Goal: Obtain resource: Download file/media

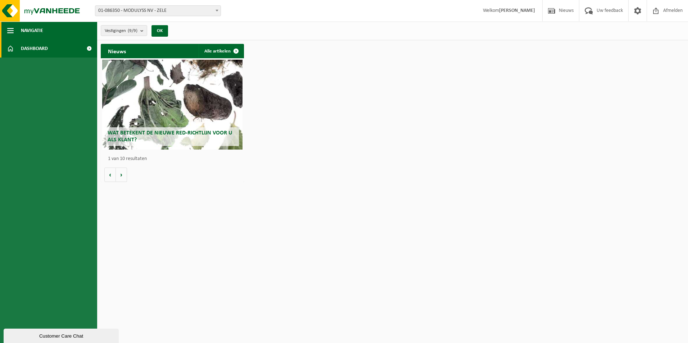
click at [8, 31] on span "button" at bounding box center [10, 31] width 6 height 18
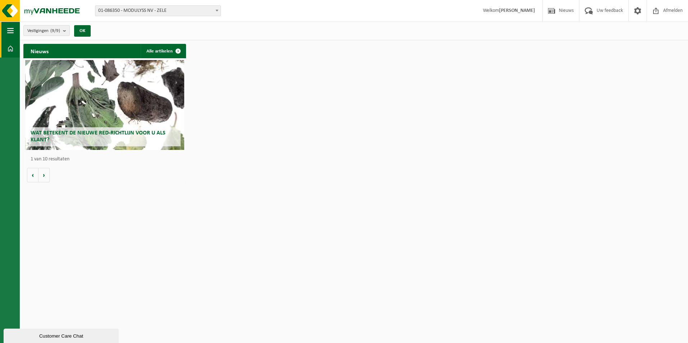
click at [8, 31] on span "button" at bounding box center [10, 31] width 6 height 18
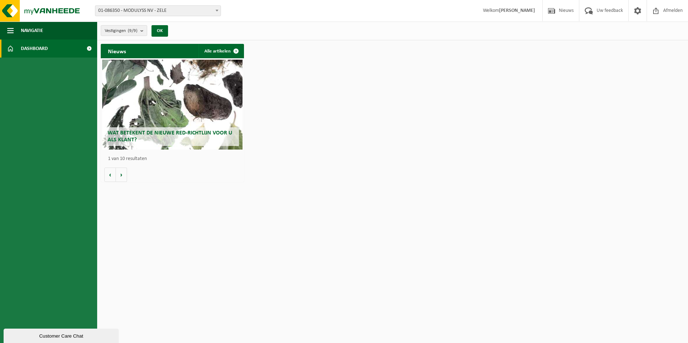
click at [11, 47] on span at bounding box center [10, 49] width 6 height 18
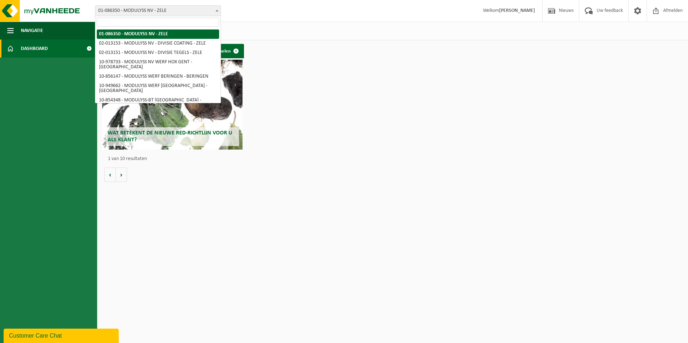
click at [214, 6] on span at bounding box center [216, 10] width 7 height 9
click at [59, 9] on img at bounding box center [43, 11] width 86 height 22
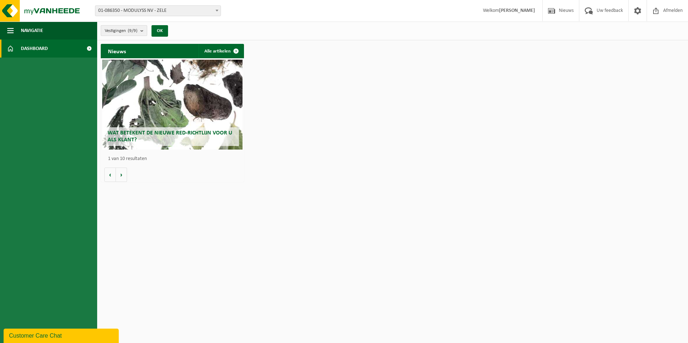
click at [136, 32] on count "(9/9)" at bounding box center [133, 30] width 10 height 5
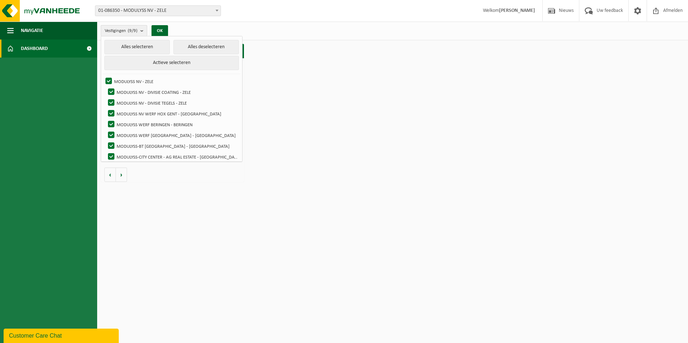
click at [136, 32] on count "(9/9)" at bounding box center [133, 30] width 10 height 5
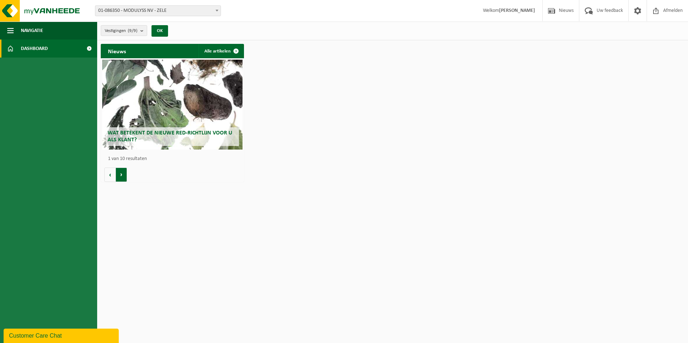
click at [124, 173] on button "Volgende" at bounding box center [121, 175] width 11 height 14
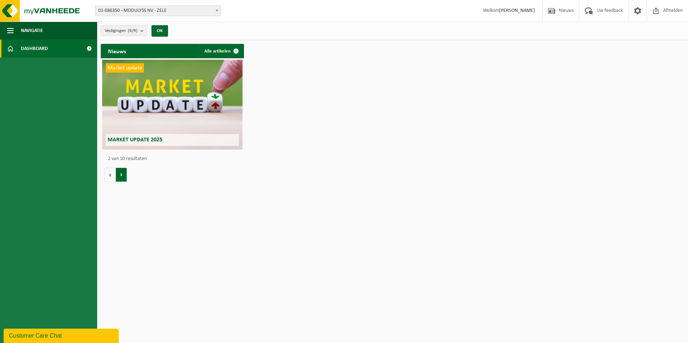
click at [124, 173] on button "Volgende" at bounding box center [121, 175] width 11 height 14
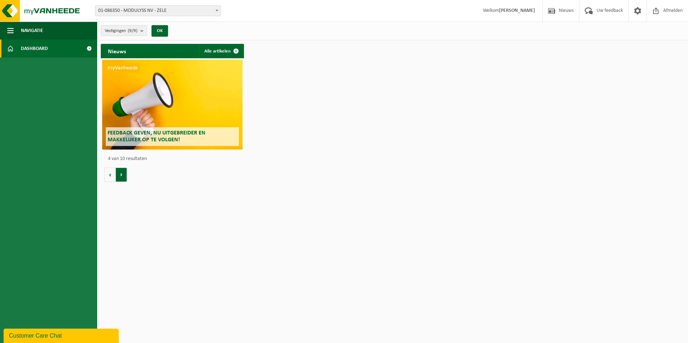
click at [124, 173] on button "Volgende" at bounding box center [121, 175] width 11 height 14
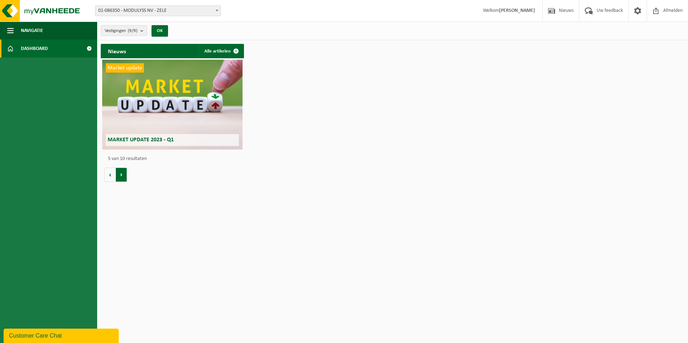
click at [124, 173] on button "Volgende" at bounding box center [121, 175] width 11 height 14
click at [49, 51] on link "Dashboard" at bounding box center [48, 49] width 97 height 18
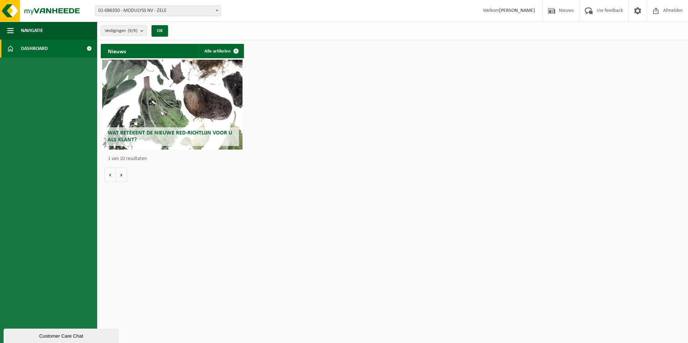
click at [88, 46] on span at bounding box center [89, 49] width 16 height 18
click at [8, 53] on span at bounding box center [10, 49] width 6 height 18
click at [10, 30] on span "button" at bounding box center [10, 31] width 6 height 18
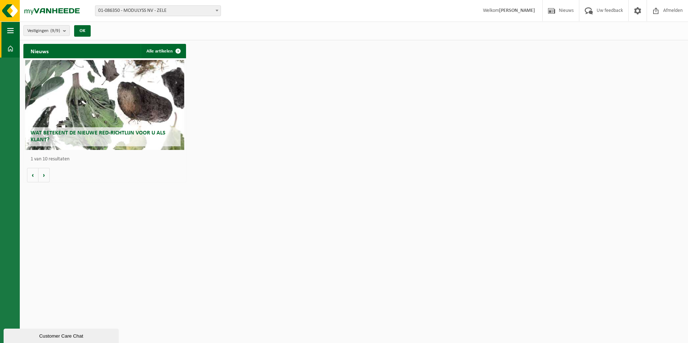
click at [10, 30] on span "button" at bounding box center [10, 31] width 6 height 18
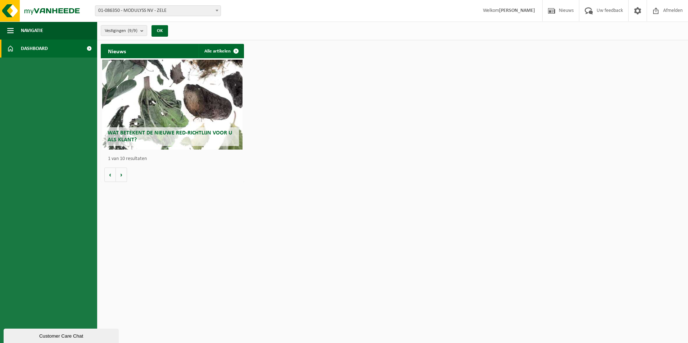
click at [204, 12] on span "01-086350 - MODULYSS NV - ZELE" at bounding box center [157, 11] width 125 height 10
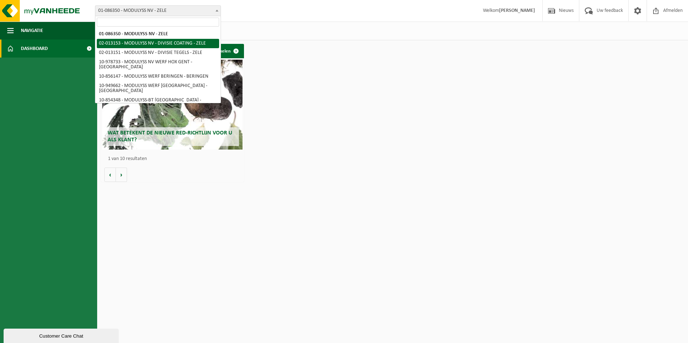
select select "2535"
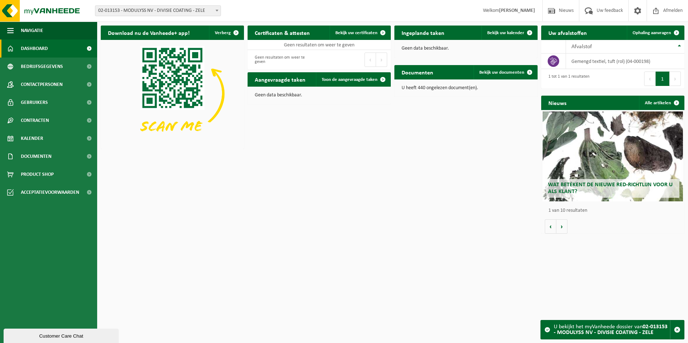
click at [184, 17] on div "Vestiging: 01-086350 - MODULYSS NV - ZELE 02-013153 - MODULYSS NV - DIVISIE COA…" at bounding box center [344, 11] width 688 height 22
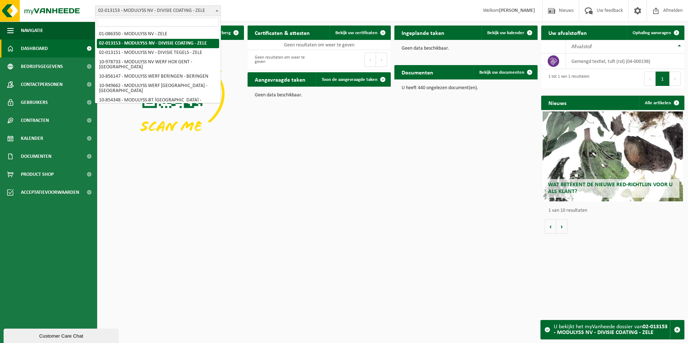
click at [191, 13] on span "02-013153 - MODULYSS NV - DIVISIE COATING - ZELE" at bounding box center [157, 11] width 125 height 10
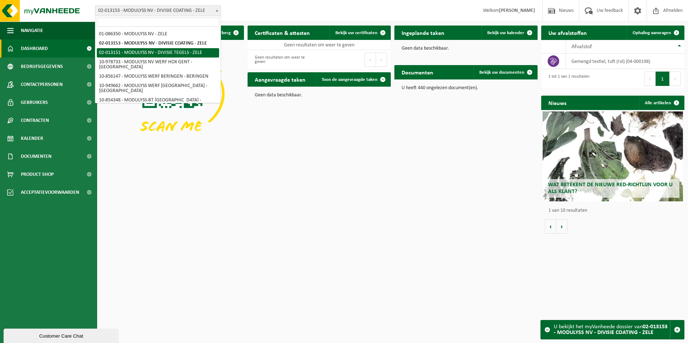
select select "2533"
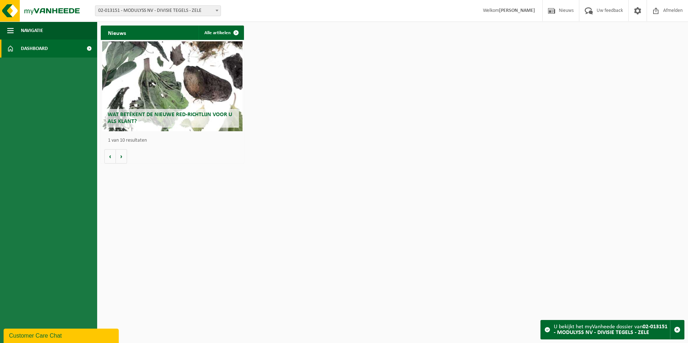
click at [180, 10] on span "02-013151 - MODULYSS NV - DIVISIE TEGELS - ZELE" at bounding box center [157, 11] width 125 height 10
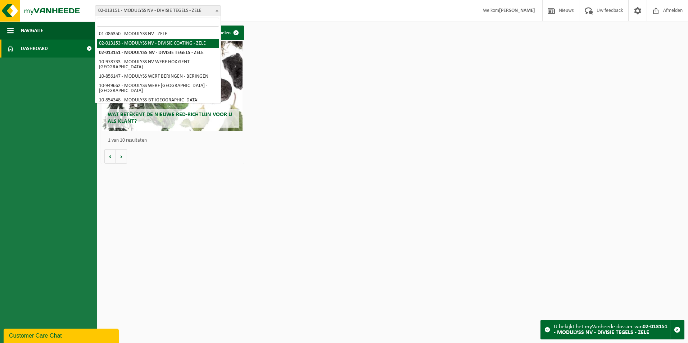
select select "2535"
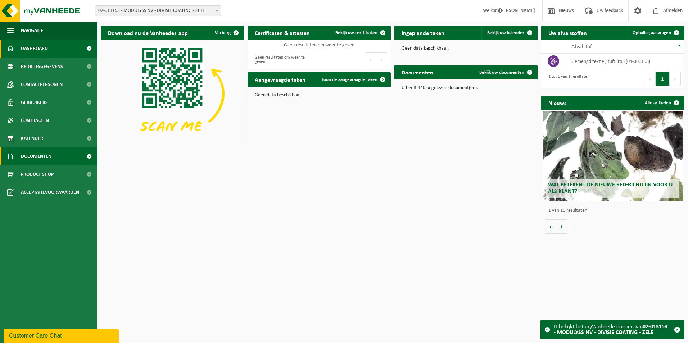
click at [44, 151] on span "Documenten" at bounding box center [36, 156] width 31 height 18
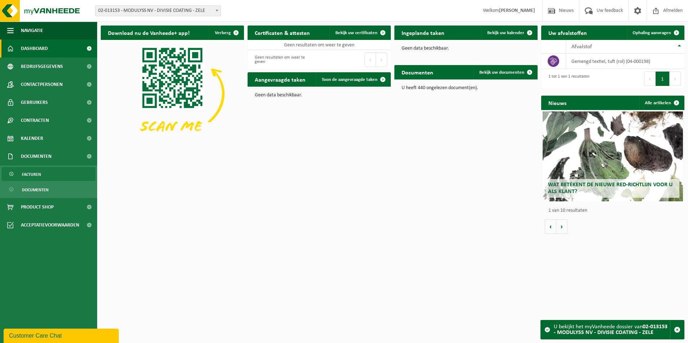
click at [37, 175] on span "Facturen" at bounding box center [31, 175] width 19 height 14
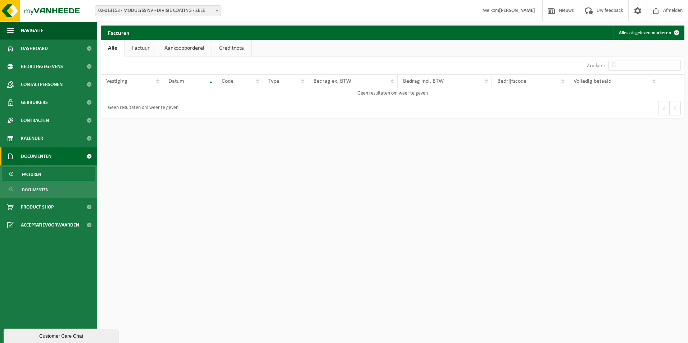
click at [138, 49] on link "Factuur" at bounding box center [141, 48] width 32 height 17
click at [185, 45] on link "Aankoopborderel" at bounding box center [185, 48] width 54 height 17
click at [232, 51] on link "Creditnota" at bounding box center [234, 48] width 39 height 17
click at [117, 51] on link "Alle" at bounding box center [112, 48] width 23 height 17
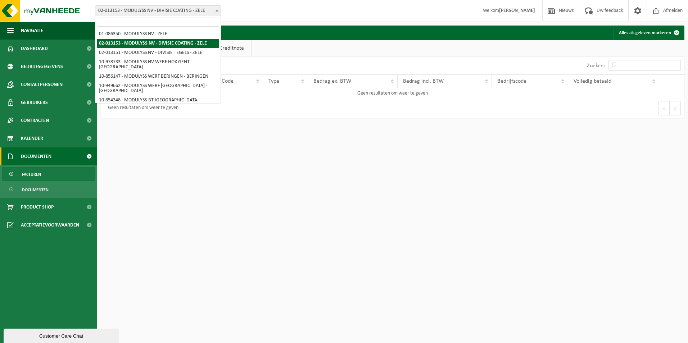
click at [186, 12] on span "02-013153 - MODULYSS NV - DIVISIE COATING - ZELE" at bounding box center [157, 11] width 125 height 10
select select "667"
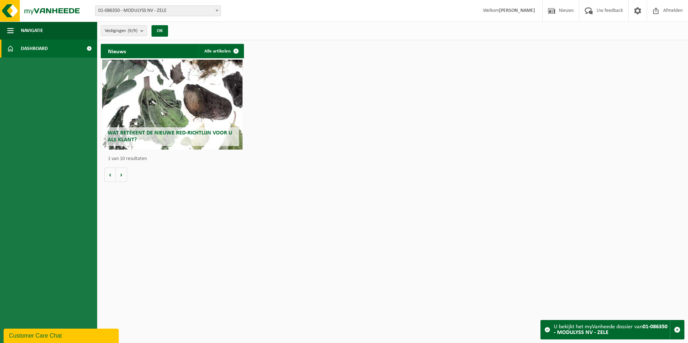
click at [90, 49] on span at bounding box center [89, 49] width 16 height 18
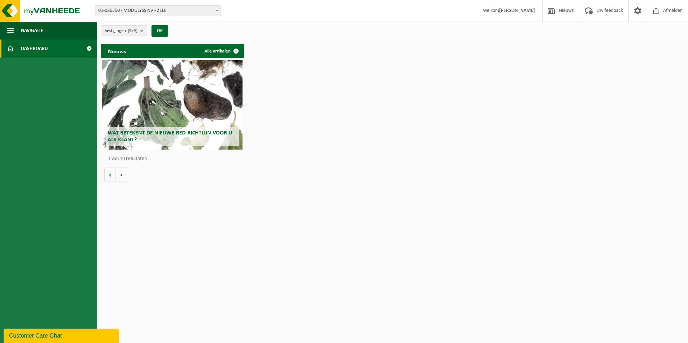
click at [11, 50] on span at bounding box center [10, 49] width 6 height 18
click at [138, 110] on div "Wat betekent de nieuwe RED-richtlijn voor u als klant?" at bounding box center [172, 105] width 140 height 90
click at [121, 176] on button "Volgende" at bounding box center [121, 175] width 11 height 14
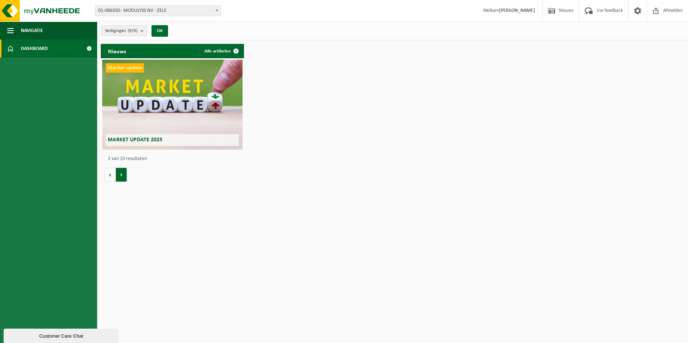
click at [121, 176] on button "Volgende" at bounding box center [121, 175] width 11 height 14
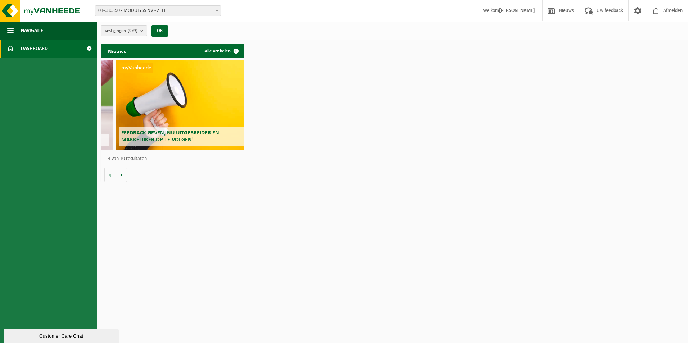
scroll to position [0, 429]
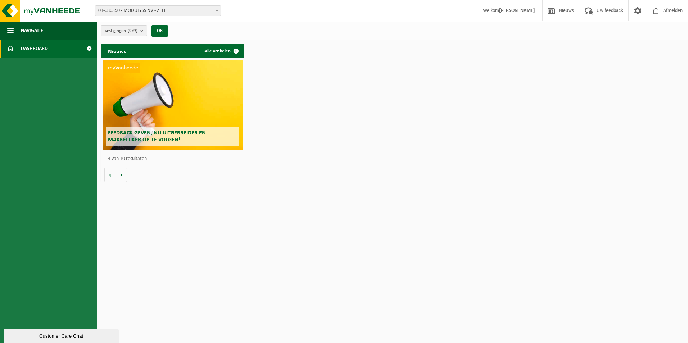
click at [161, 9] on span "01-086350 - MODULYSS NV - ZELE" at bounding box center [157, 11] width 125 height 10
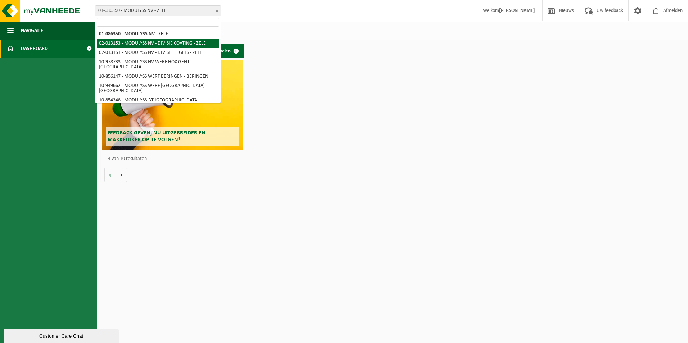
select select "2535"
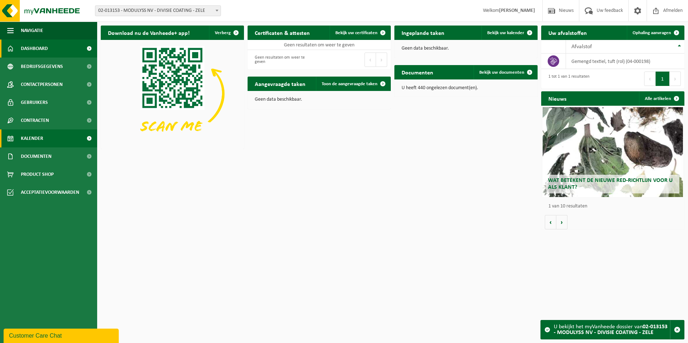
click at [46, 139] on link "Kalender" at bounding box center [48, 138] width 97 height 18
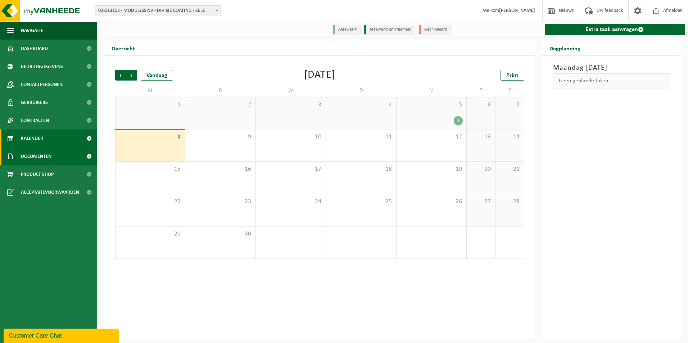
click at [40, 158] on span "Documenten" at bounding box center [36, 156] width 31 height 18
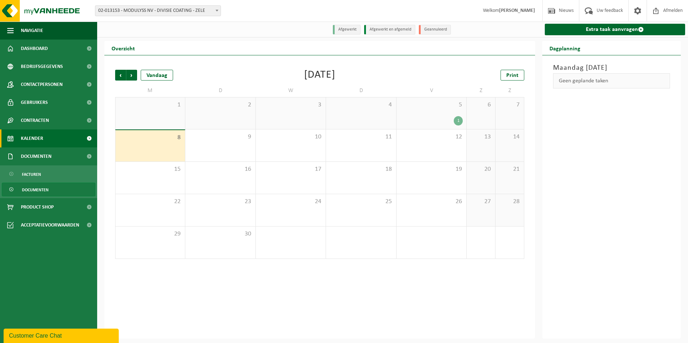
click at [33, 191] on span "Documenten" at bounding box center [35, 190] width 27 height 14
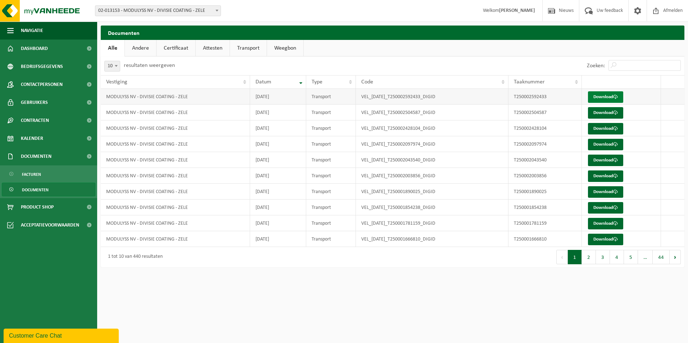
click at [602, 98] on link "Download" at bounding box center [605, 97] width 35 height 12
click at [33, 177] on span "Facturen" at bounding box center [31, 175] width 19 height 14
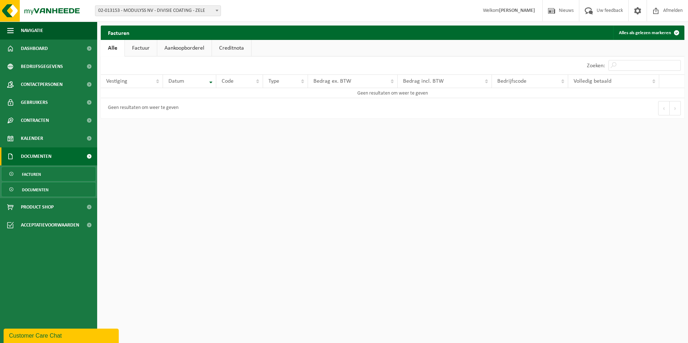
click at [43, 193] on span "Documenten" at bounding box center [35, 190] width 27 height 14
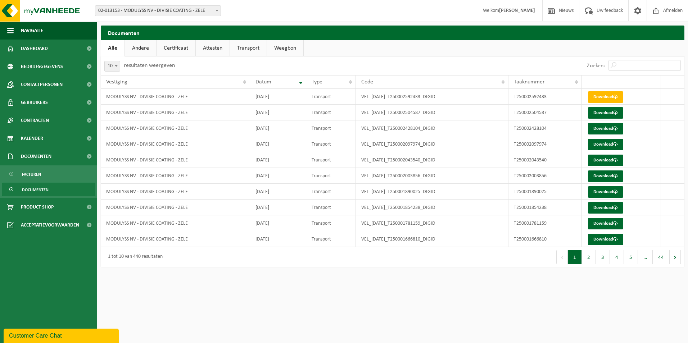
click at [142, 52] on link "Andere" at bounding box center [140, 48] width 31 height 17
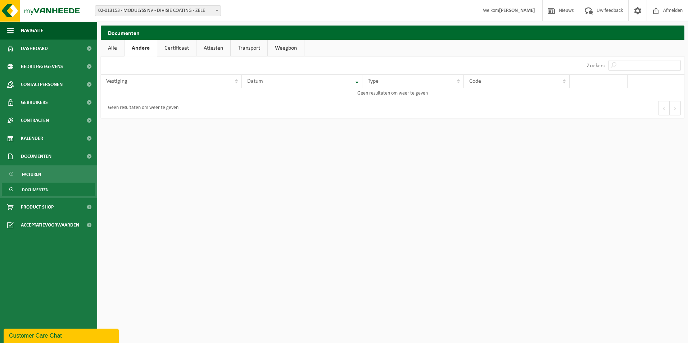
click at [159, 47] on link "Certificaat" at bounding box center [176, 48] width 39 height 17
click at [203, 46] on link "Attesten" at bounding box center [213, 48] width 34 height 17
click at [245, 46] on link "Transport" at bounding box center [249, 48] width 37 height 17
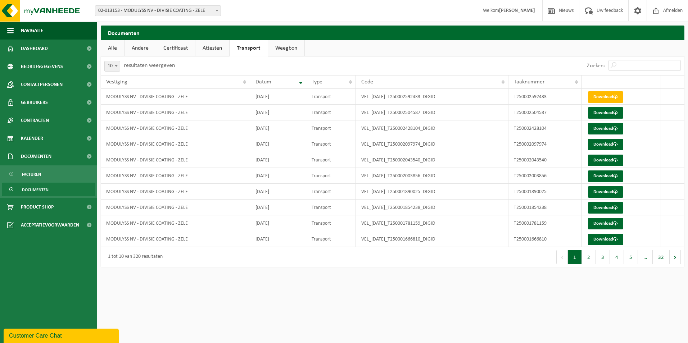
click at [213, 46] on link "Attesten" at bounding box center [212, 48] width 34 height 17
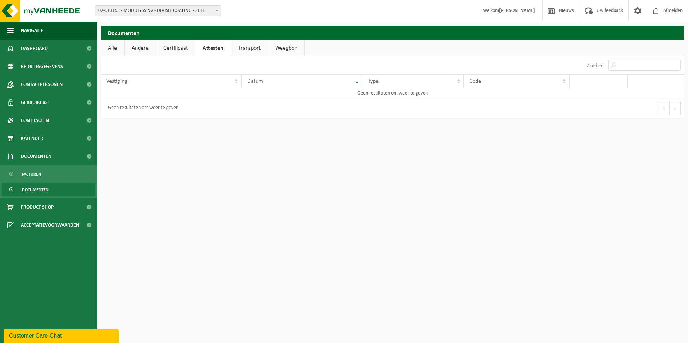
click at [182, 47] on link "Certificaat" at bounding box center [175, 48] width 39 height 17
click at [146, 51] on link "Andere" at bounding box center [139, 48] width 31 height 17
click at [281, 49] on link "Weegbon" at bounding box center [286, 48] width 36 height 17
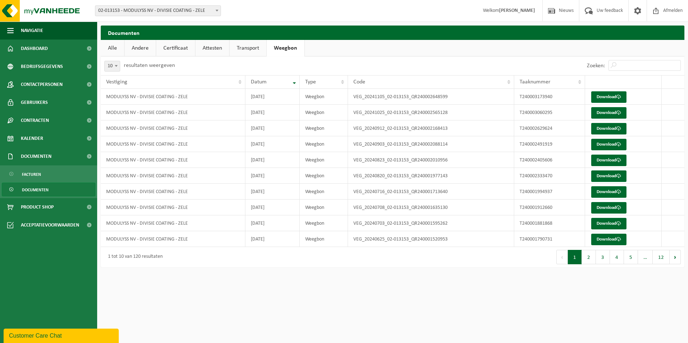
click at [209, 50] on link "Attesten" at bounding box center [212, 48] width 34 height 17
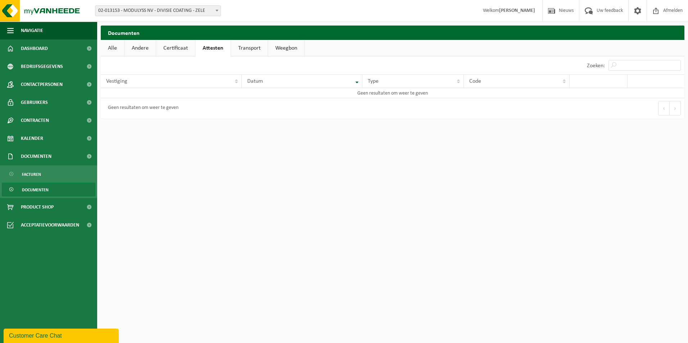
click at [180, 51] on link "Certificaat" at bounding box center [175, 48] width 39 height 17
click at [146, 50] on link "Andere" at bounding box center [139, 48] width 31 height 17
click at [282, 49] on link "Weegbon" at bounding box center [286, 48] width 36 height 17
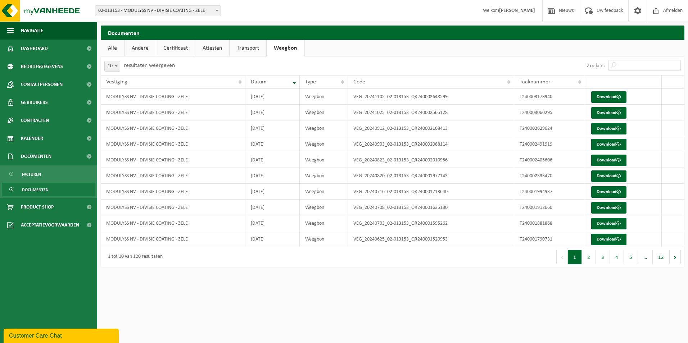
click at [115, 48] on link "Alle" at bounding box center [112, 48] width 23 height 17
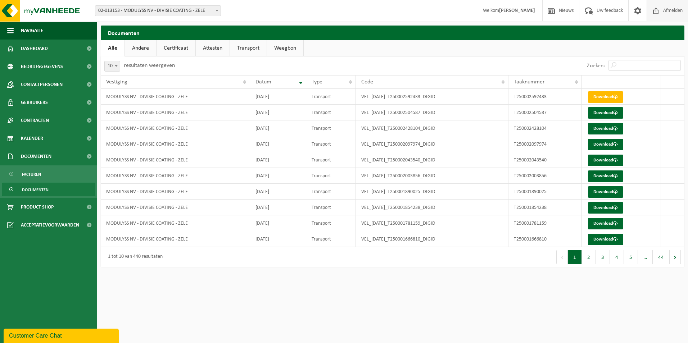
click at [668, 10] on span "Afmelden" at bounding box center [672, 10] width 23 height 21
